Goal: Task Accomplishment & Management: Use online tool/utility

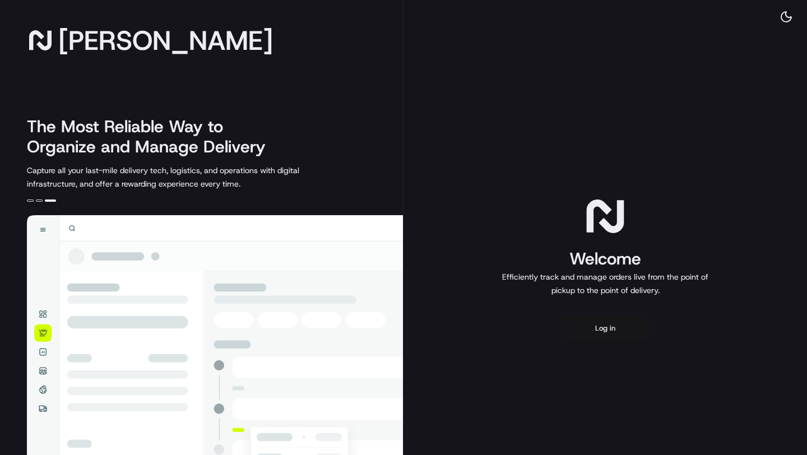
click at [610, 326] on button "Log in" at bounding box center [606, 328] width 90 height 27
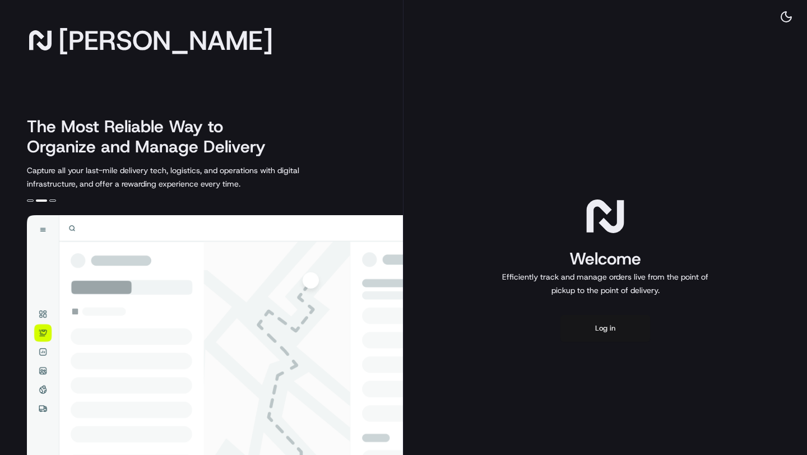
click at [612, 334] on button "Log in" at bounding box center [606, 328] width 90 height 27
